Goal: Task Accomplishment & Management: Use online tool/utility

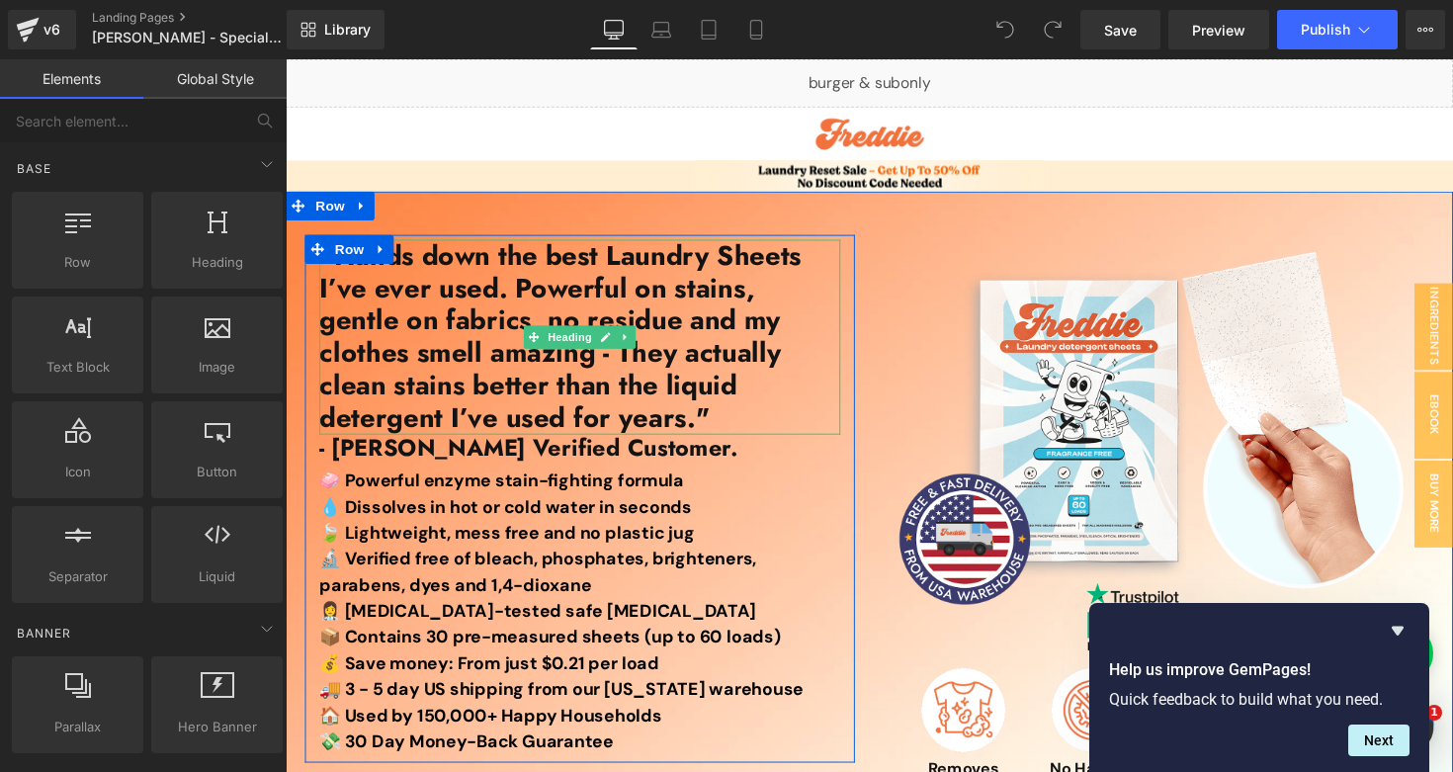
click at [428, 358] on h1 ""Hands down the best Laundry Sheets I’ve ever used. Powerful on stains, gentle …" at bounding box center [587, 344] width 534 height 200
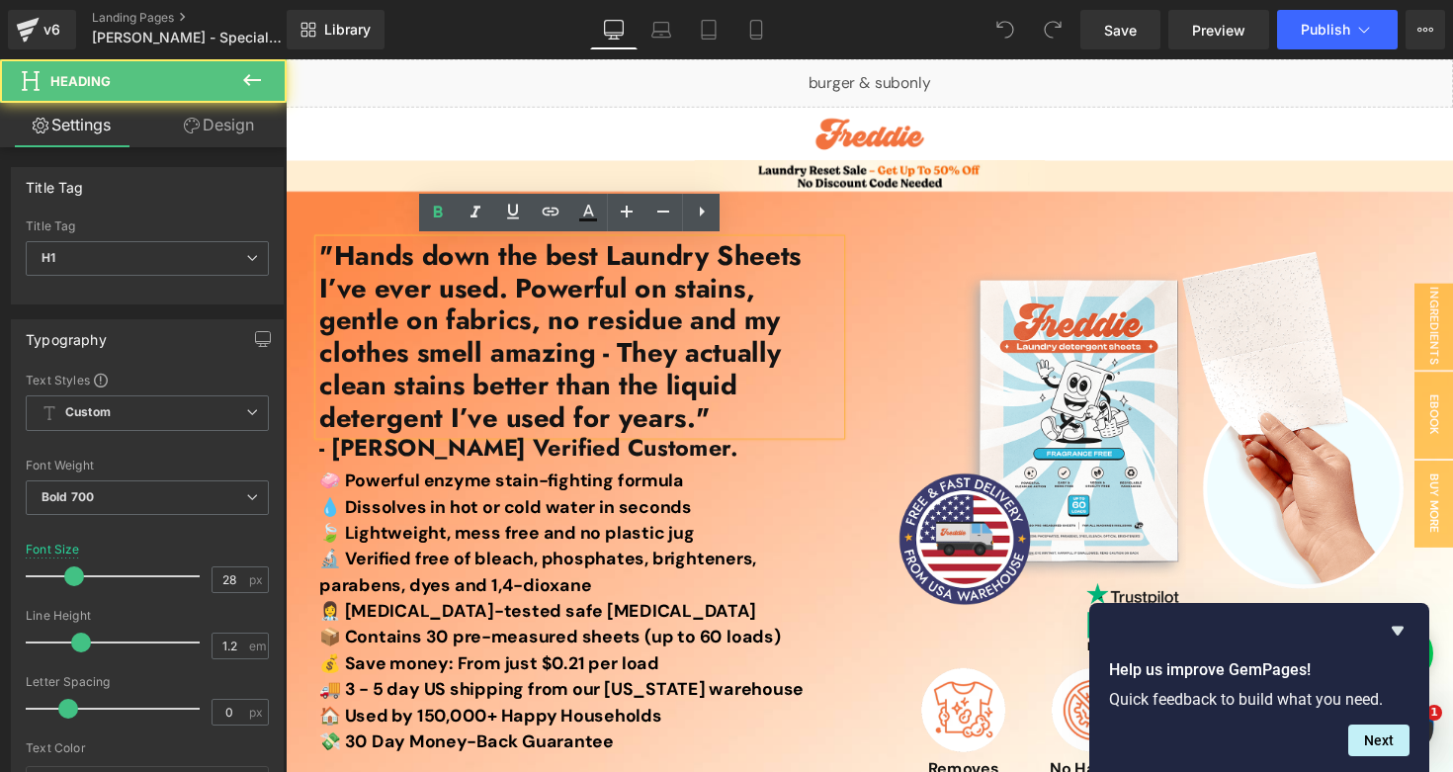
click at [496, 395] on h1 ""Hands down the best Laundry Sheets I’ve ever used. Powerful on stains, gentle …" at bounding box center [587, 344] width 534 height 200
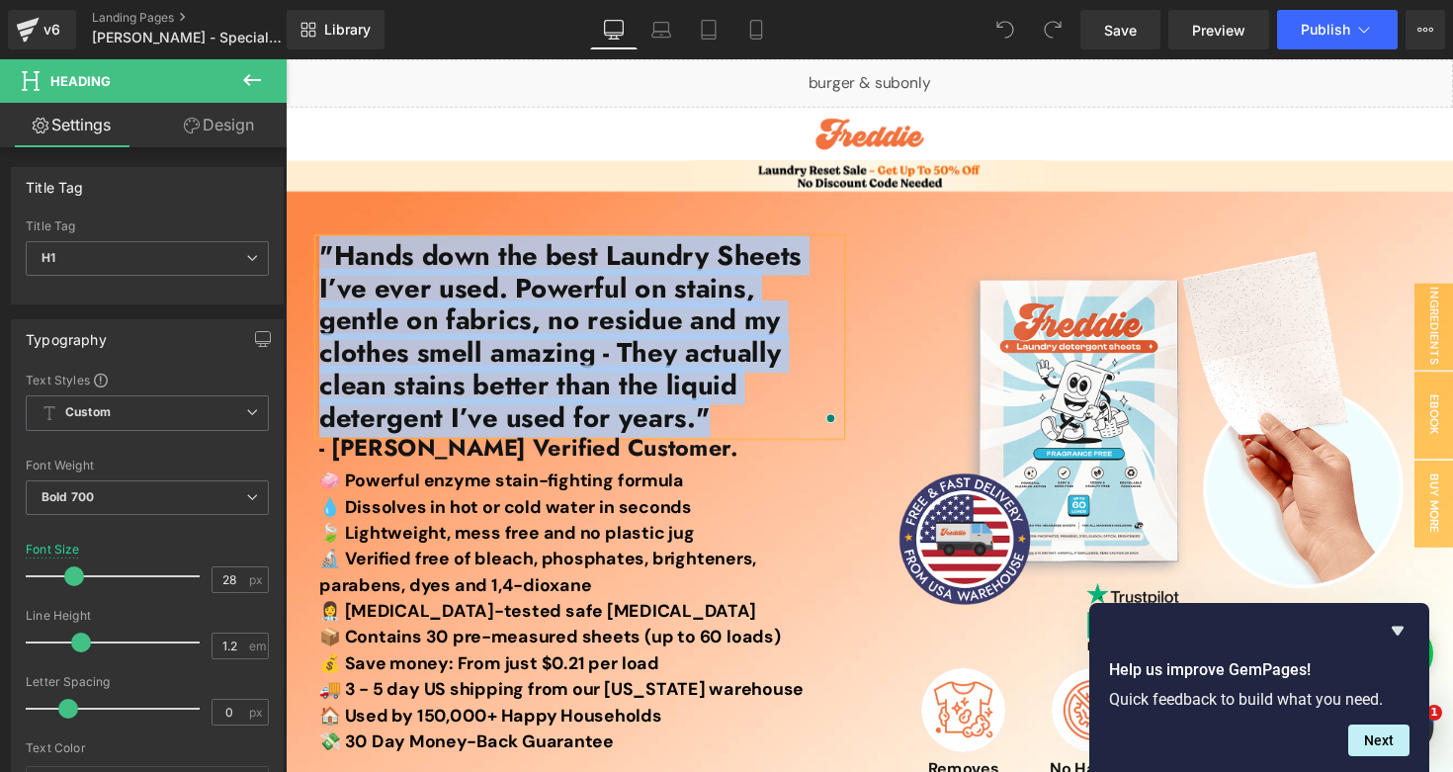
paste div "To enrich screen reader interactions, please activate Accessibility in Grammarl…"
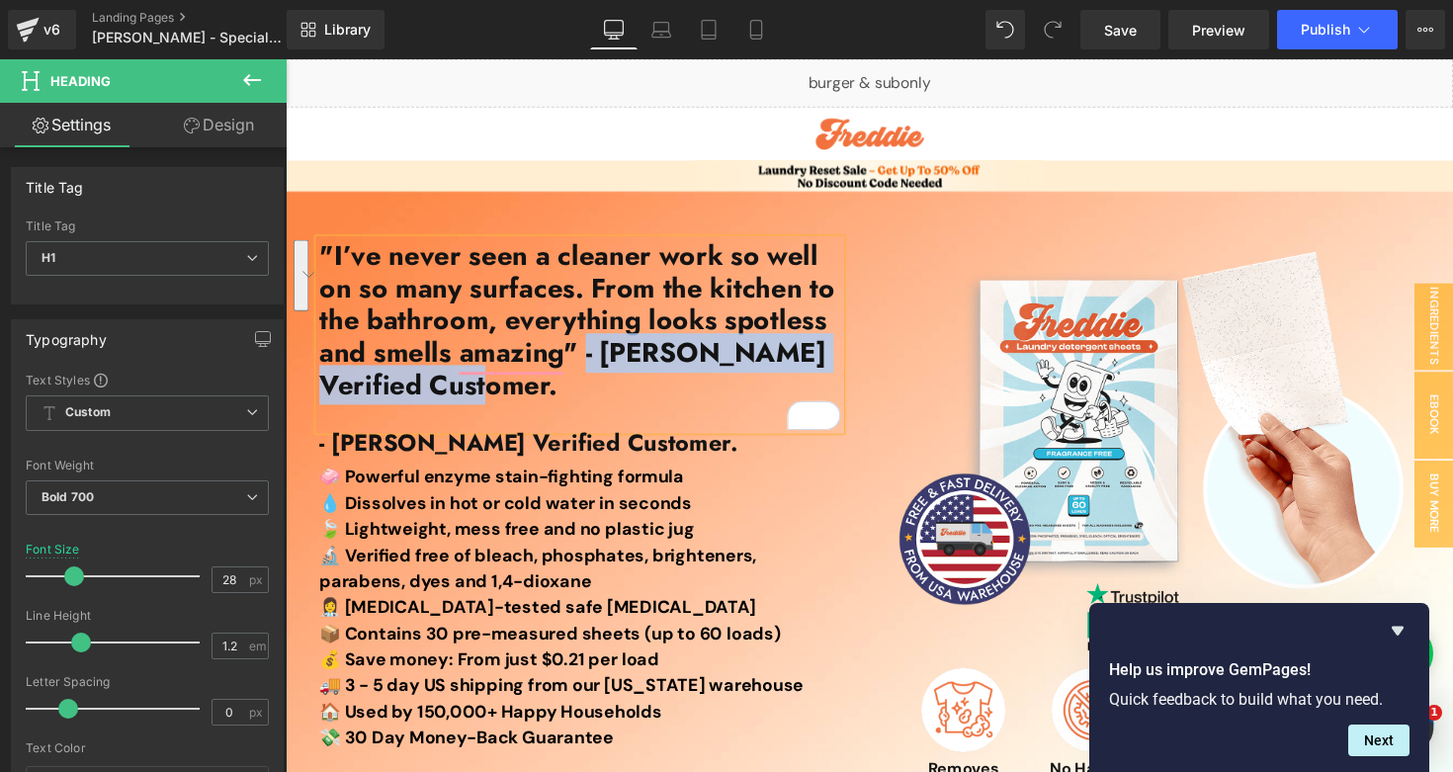
drag, startPoint x: 496, startPoint y: 395, endPoint x: 587, endPoint y: 376, distance: 93.1
click at [587, 376] on h1 ""I’ve never seen a cleaner work so well on so many surfaces. From the kitchen t…" at bounding box center [587, 327] width 534 height 166
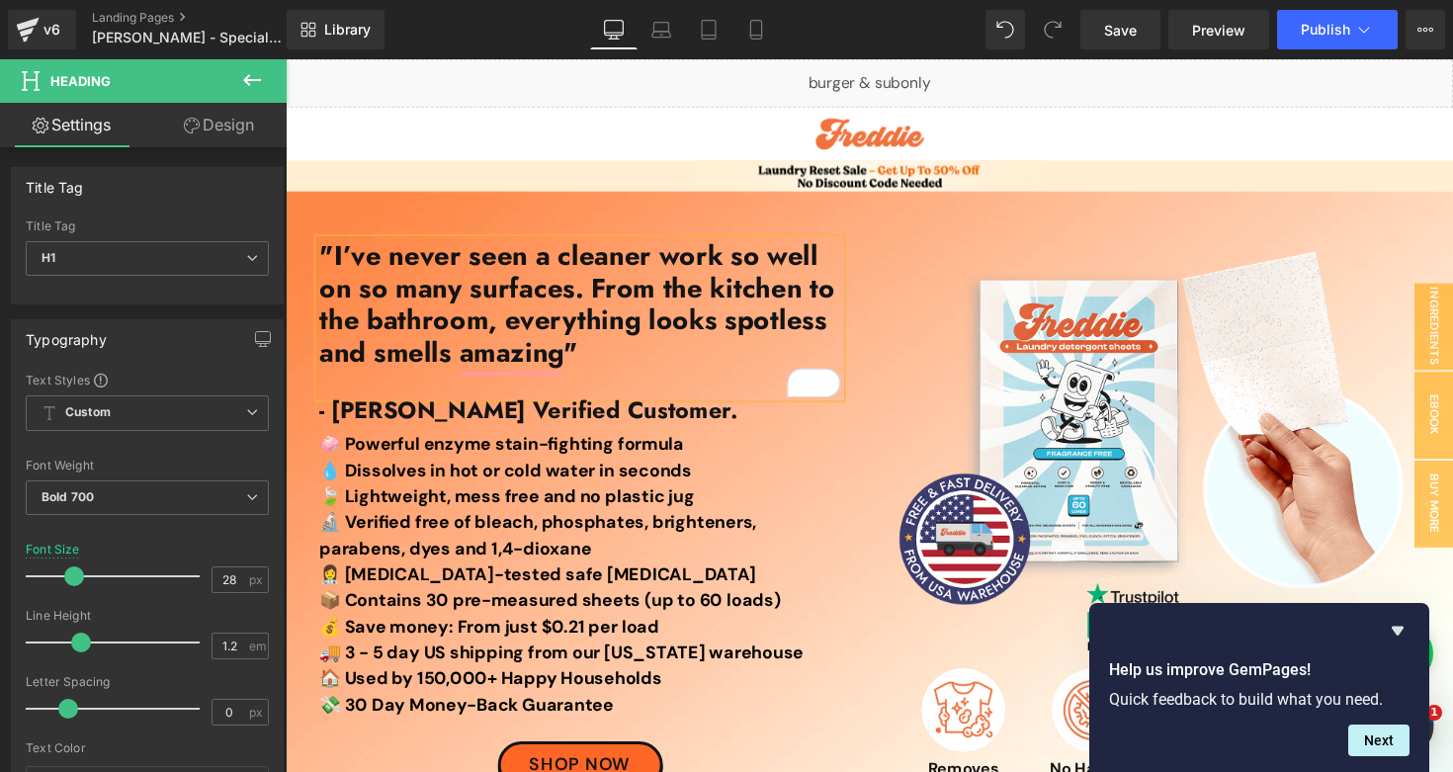
click at [525, 393] on div "To enrich screen reader interactions, please activate Accessibility in Grammarl…" at bounding box center [587, 391] width 534 height 29
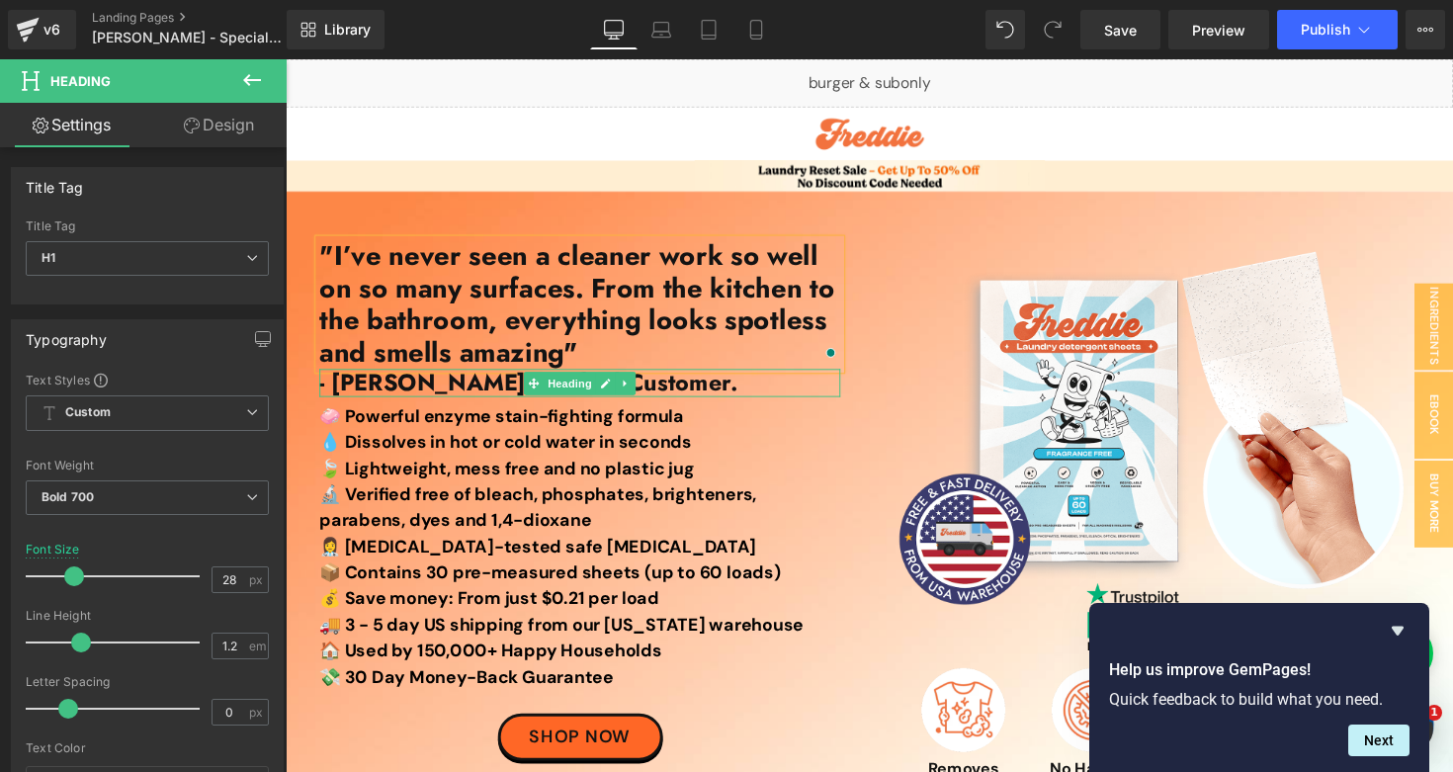
click at [681, 393] on h1 "- [PERSON_NAME] Verified Customer." at bounding box center [587, 391] width 534 height 29
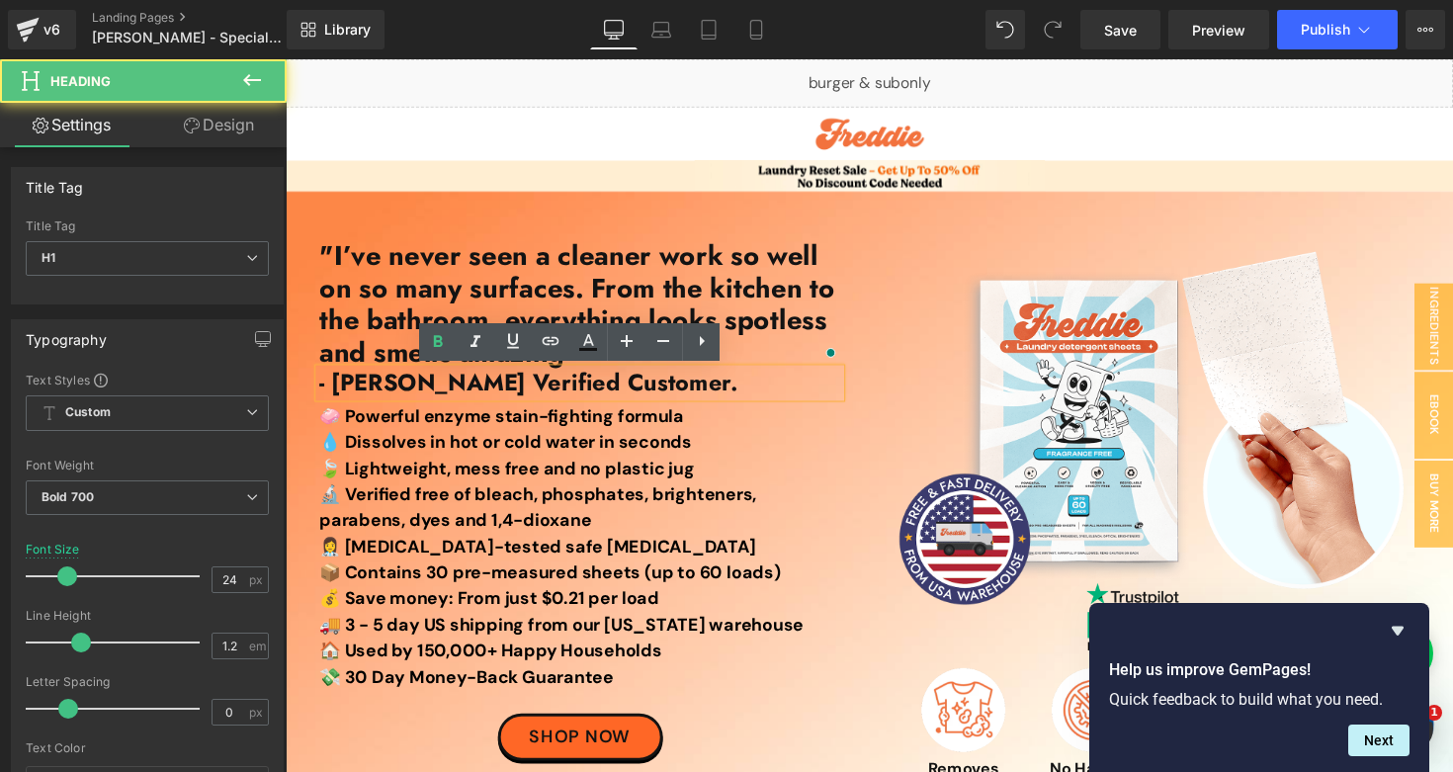
click at [681, 393] on h1 "- [PERSON_NAME] Verified Customer." at bounding box center [587, 391] width 534 height 29
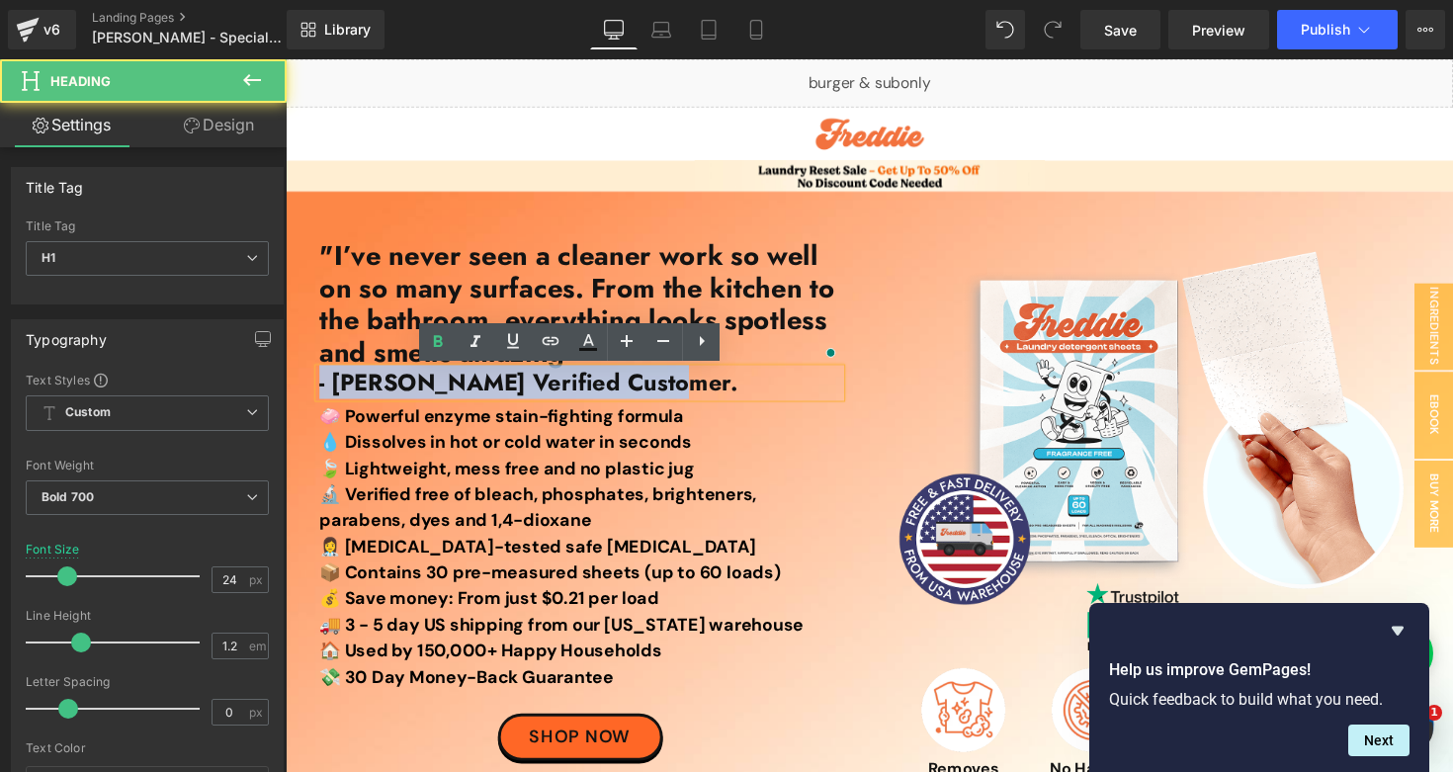
click at [681, 393] on h1 "- [PERSON_NAME] Verified Customer." at bounding box center [587, 391] width 534 height 29
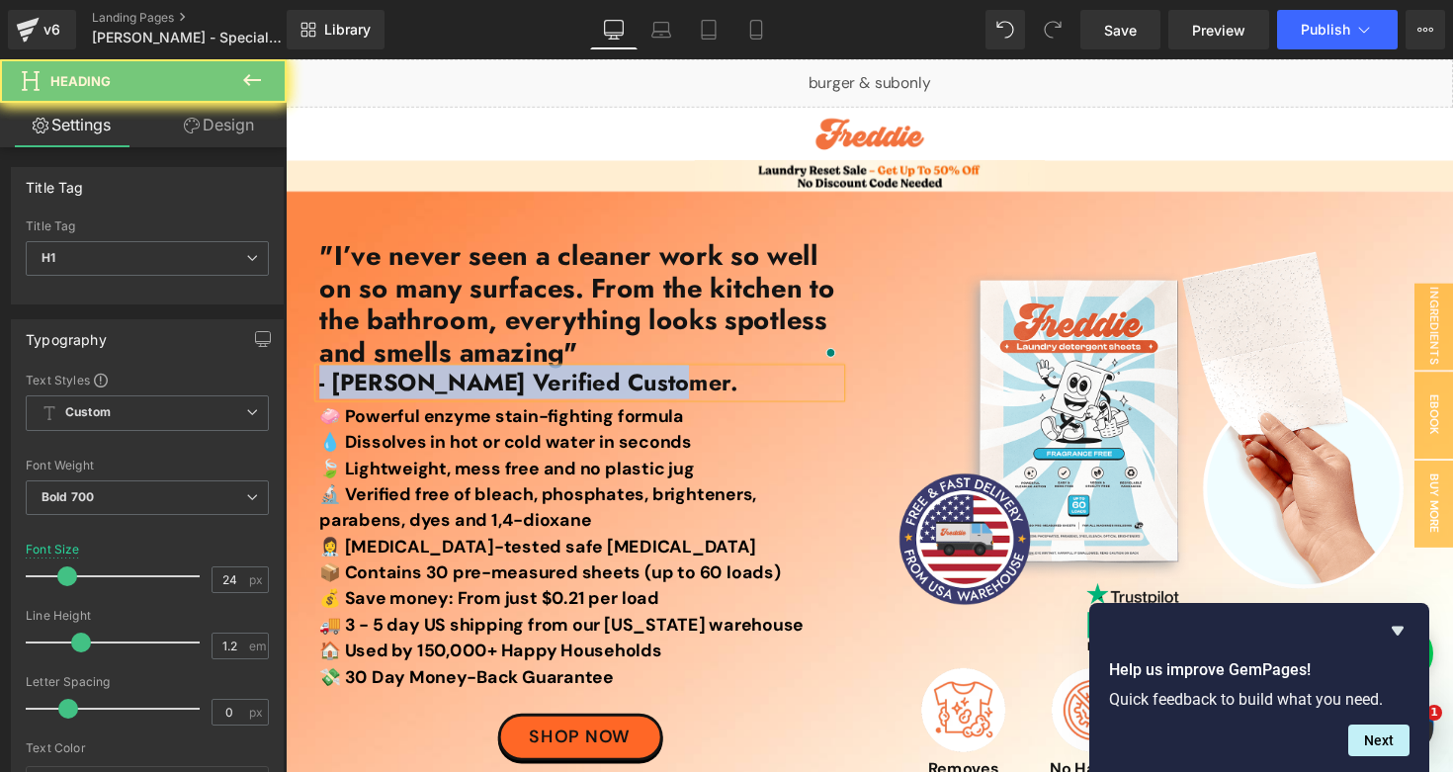
paste div
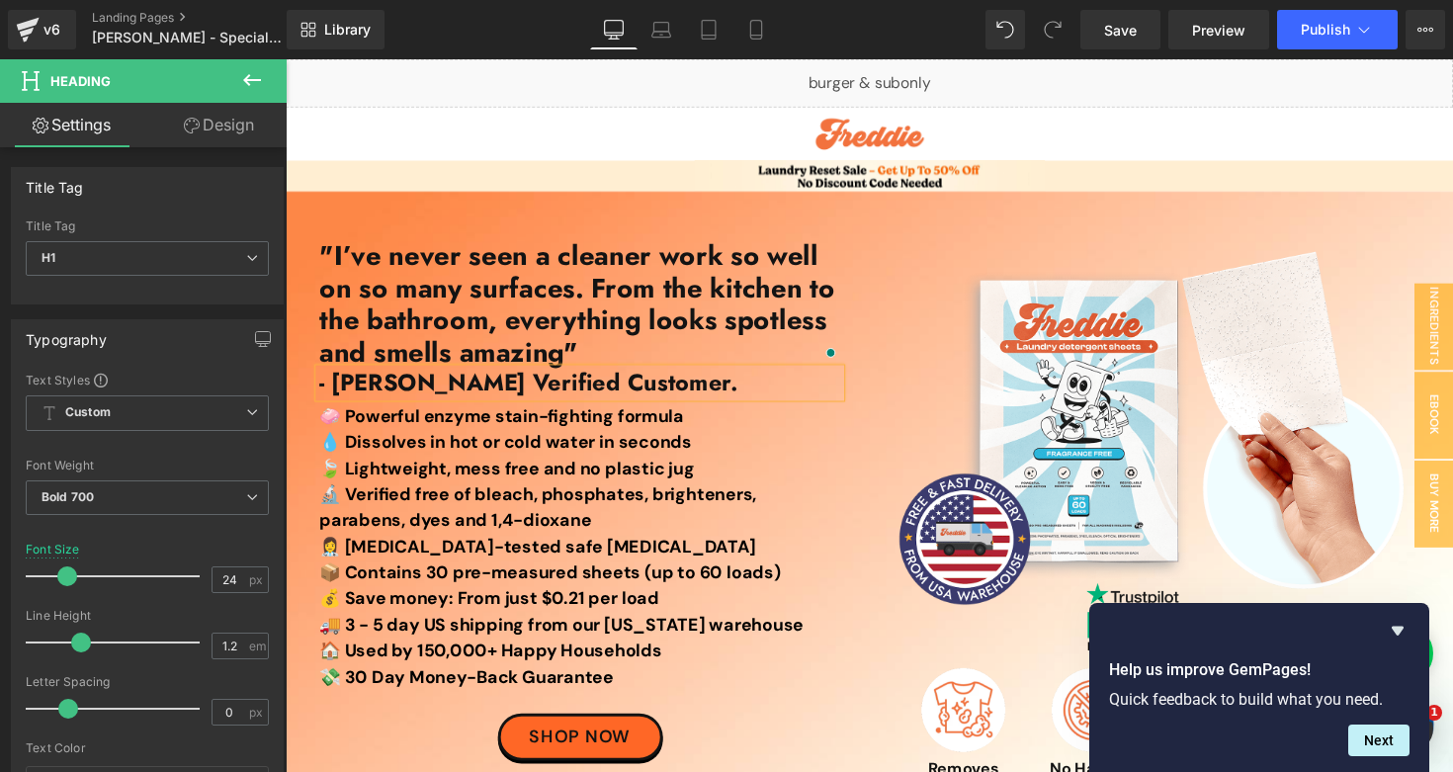
click at [898, 31] on div "Library Desktop Desktop Laptop Tablet Mobile Save Preview Publish Scheduled Vie…" at bounding box center [870, 30] width 1167 height 40
click at [771, 34] on link "Mobile" at bounding box center [756, 30] width 47 height 40
type input "19"
